Goal: Task Accomplishment & Management: Use online tool/utility

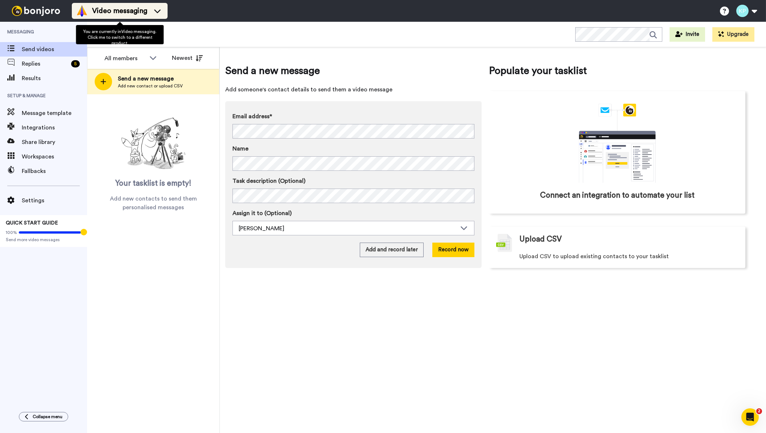
click at [110, 15] on span "Video messaging" at bounding box center [119, 11] width 55 height 10
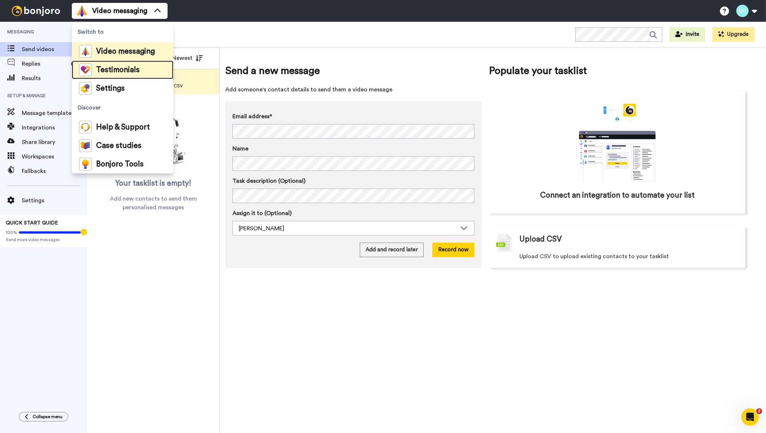
click at [115, 70] on span "Testimonials" at bounding box center [118, 69] width 44 height 7
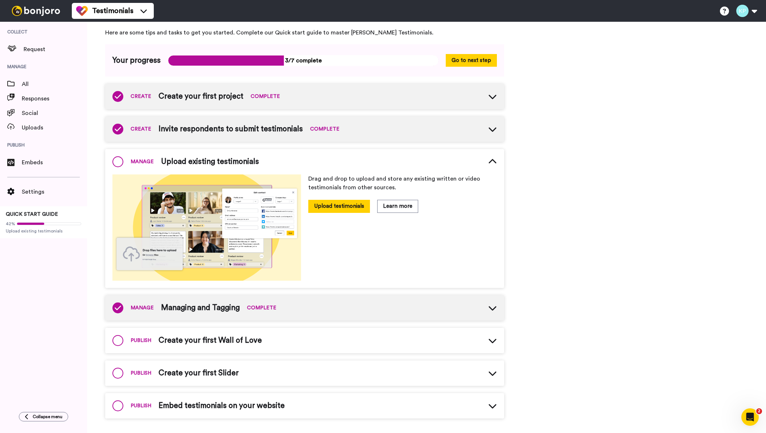
scroll to position [30, 0]
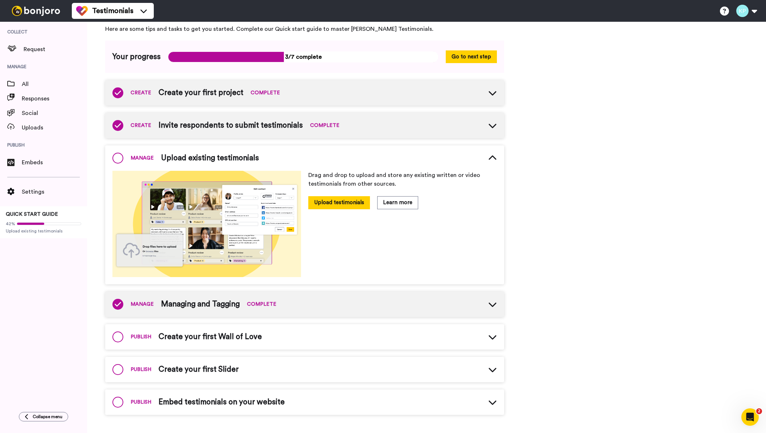
click at [485, 345] on div "PUBLISH Create your first Wall of Love" at bounding box center [304, 336] width 399 height 25
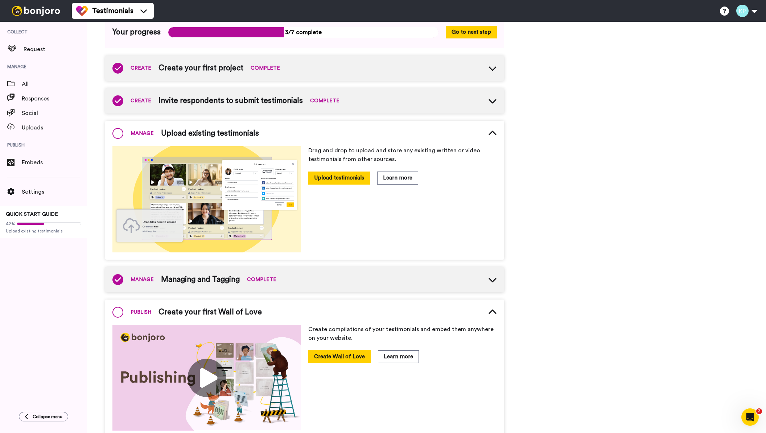
scroll to position [143, 0]
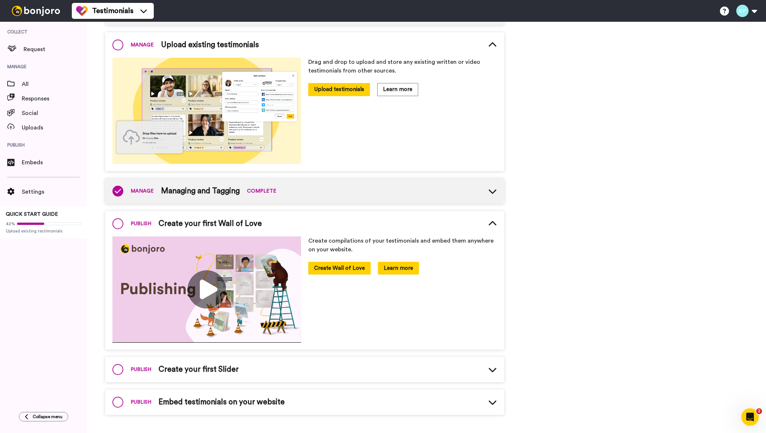
click at [391, 272] on button "Learn more" at bounding box center [398, 268] width 41 height 13
click at [40, 50] on span "Request" at bounding box center [56, 49] width 64 height 9
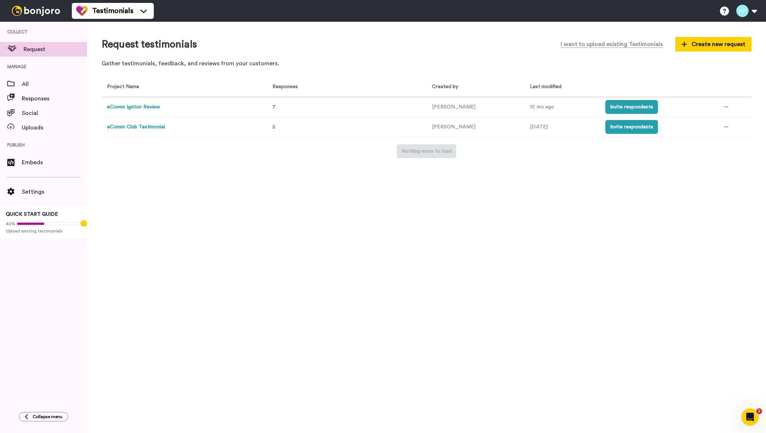
click at [142, 109] on button "eComm Ignitor Review" at bounding box center [133, 107] width 53 height 8
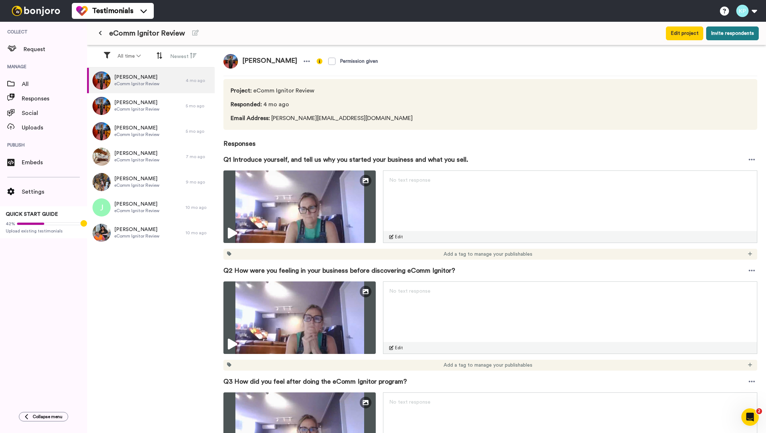
click at [732, 30] on button "Invite respondents" at bounding box center [733, 33] width 53 height 14
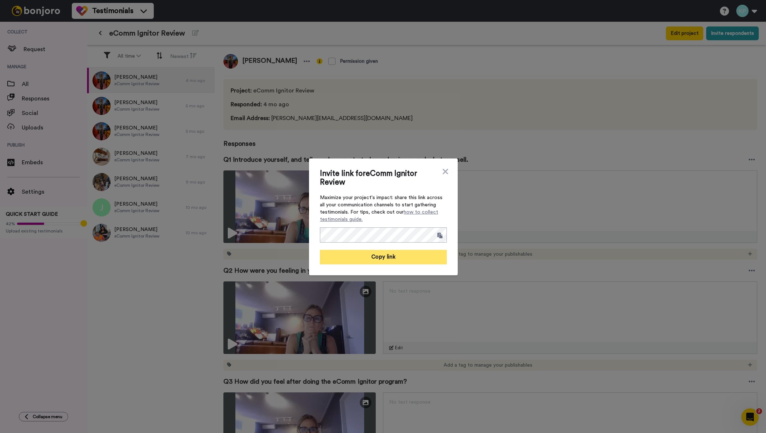
click at [382, 260] on button "Copy link" at bounding box center [383, 257] width 127 height 15
click at [443, 176] on div "Invite link for eComm Ignitor Review Maximize your project's impact: share this…" at bounding box center [383, 216] width 127 height 95
click at [443, 173] on icon at bounding box center [445, 171] width 7 height 9
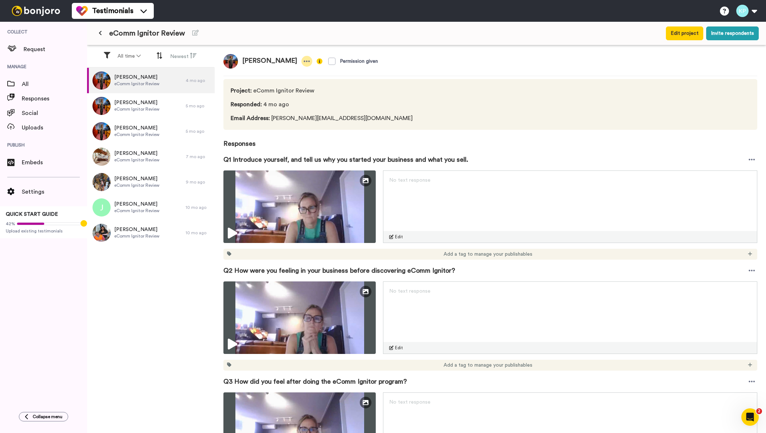
click at [304, 60] on icon at bounding box center [307, 61] width 7 height 7
click at [300, 50] on div "Kathy Wilson Permission given Project : eComm Ignitor Review Responded : 4 mo a…" at bounding box center [491, 240] width 552 height 390
click at [155, 103] on span "[PERSON_NAME]" at bounding box center [136, 102] width 45 height 7
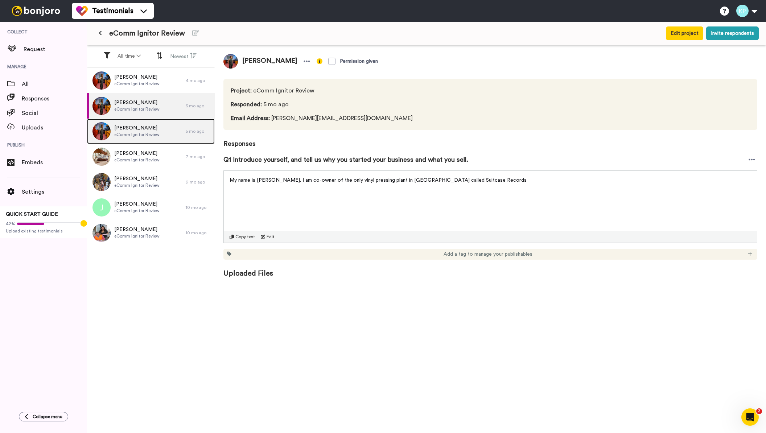
click at [140, 134] on span "eComm Ignitor Review" at bounding box center [136, 135] width 45 height 6
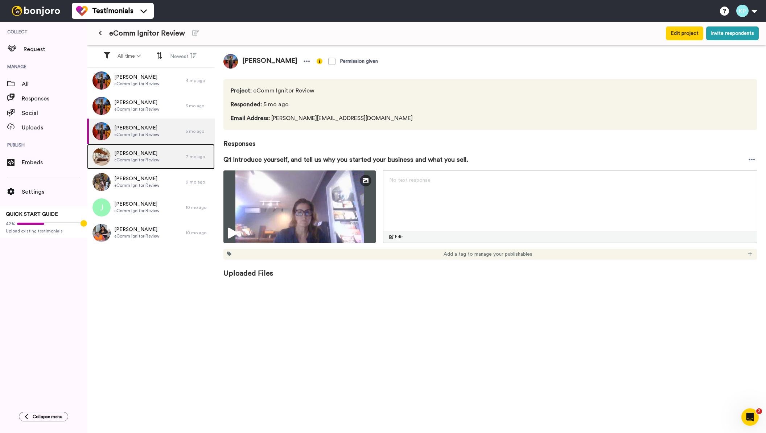
click at [135, 158] on span "eComm Ignitor Review" at bounding box center [136, 160] width 45 height 6
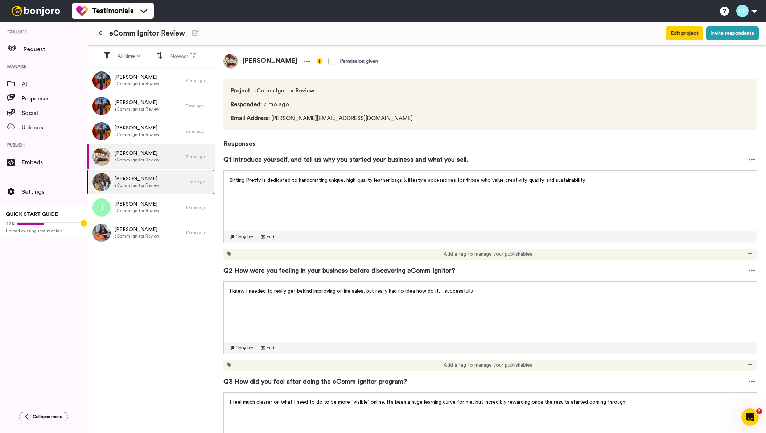
click at [143, 181] on span "[PERSON_NAME]" at bounding box center [136, 178] width 45 height 7
